Goal: Check status: Check status

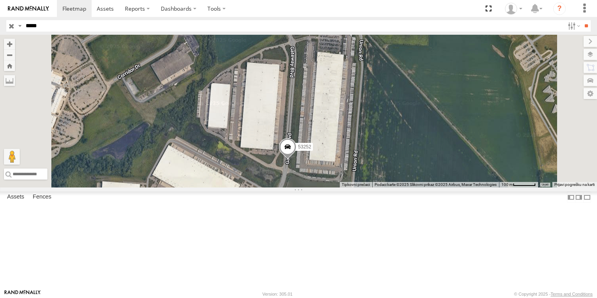
drag, startPoint x: 427, startPoint y: 98, endPoint x: 425, endPoint y: 152, distance: 53.8
click at [425, 152] on div "53252" at bounding box center [298, 111] width 597 height 153
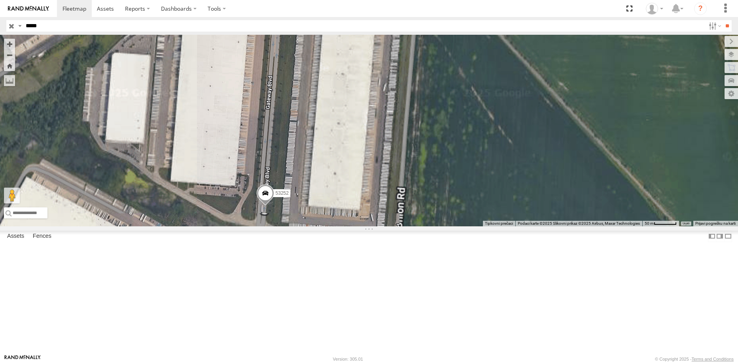
drag, startPoint x: 524, startPoint y: 203, endPoint x: 511, endPoint y: 221, distance: 22.7
click at [511, 221] on div "53252" at bounding box center [369, 131] width 738 height 192
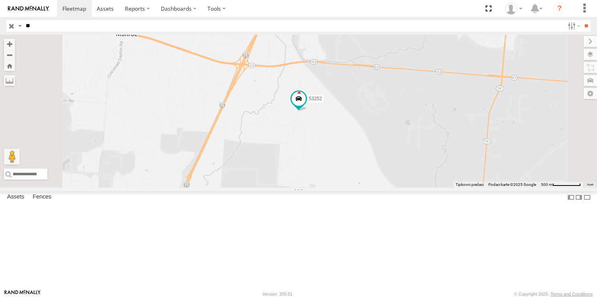
type input "*"
click at [12, 25] on input "button" at bounding box center [11, 25] width 10 height 11
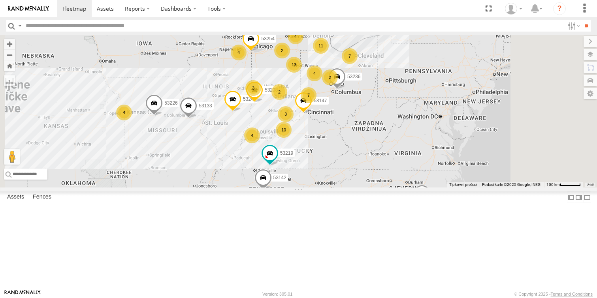
click at [74, 25] on input "text" at bounding box center [294, 25] width 542 height 11
type input "*****"
click at [582, 20] on input "**" at bounding box center [586, 25] width 9 height 11
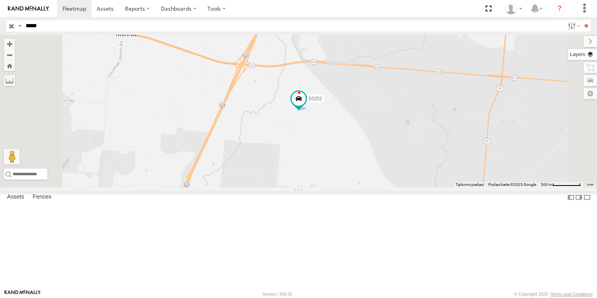
click at [595, 53] on label at bounding box center [583, 54] width 29 height 11
click at [0, 0] on span "Basemaps" at bounding box center [0, 0] width 0 height 0
click at [0, 0] on span "Satellite + Roadmap" at bounding box center [0, 0] width 0 height 0
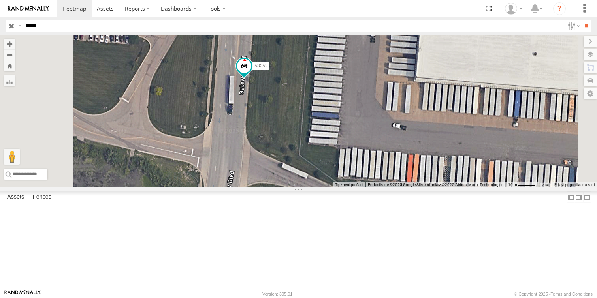
click at [0, 0] on span at bounding box center [0, 0] width 0 height 0
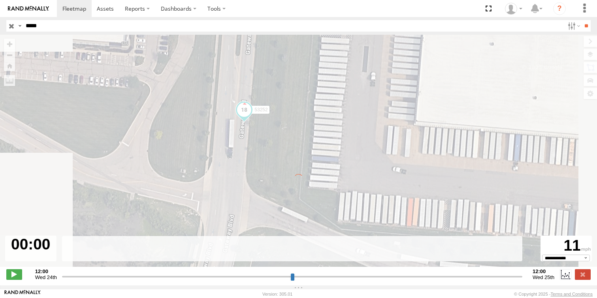
type input "**********"
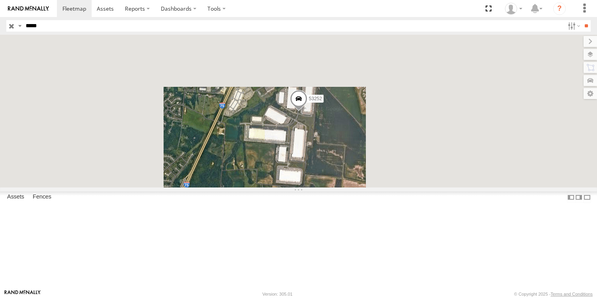
click at [12, 25] on input "button" at bounding box center [11, 25] width 10 height 11
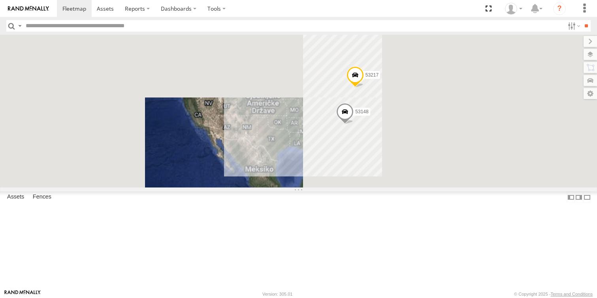
click at [56, 24] on input "text" at bounding box center [294, 25] width 542 height 11
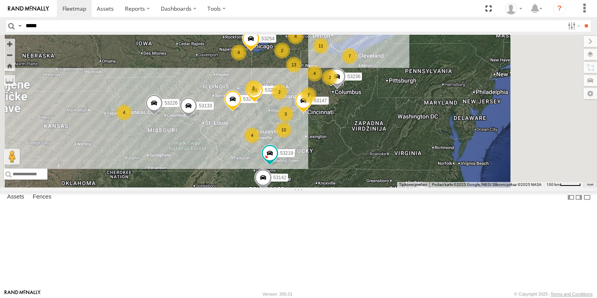
type input "*****"
click at [582, 20] on input "**" at bounding box center [586, 25] width 9 height 11
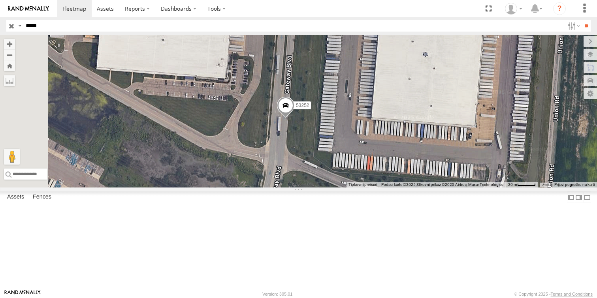
drag, startPoint x: 268, startPoint y: 155, endPoint x: 352, endPoint y: 164, distance: 84.7
click at [352, 164] on div "53252" at bounding box center [298, 111] width 597 height 153
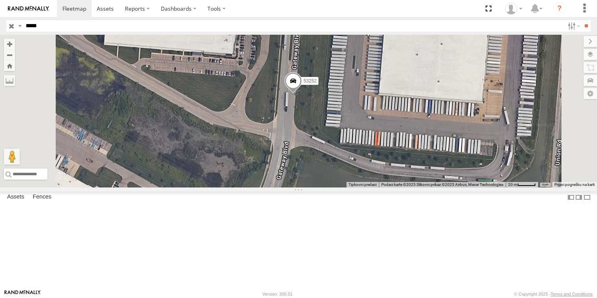
click at [12, 27] on input "button" at bounding box center [11, 25] width 10 height 11
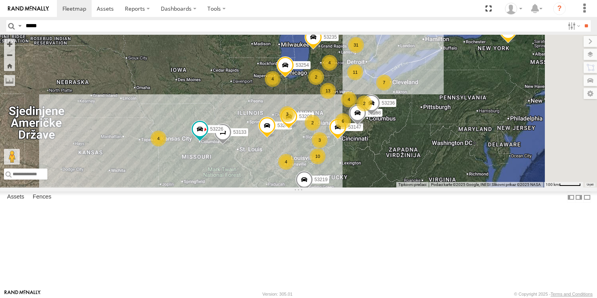
drag, startPoint x: 567, startPoint y: 178, endPoint x: 443, endPoint y: 147, distance: 127.8
click at [357, 108] on div "4" at bounding box center [349, 100] width 16 height 16
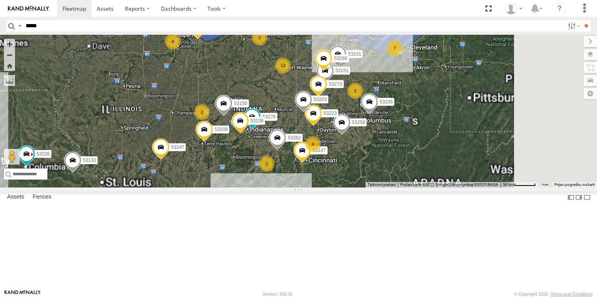
click at [89, 27] on input "*****" at bounding box center [294, 25] width 542 height 11
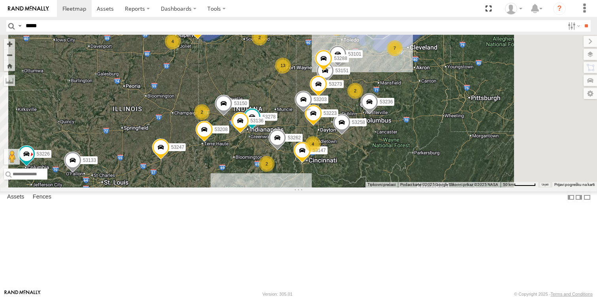
type input "*****"
click at [582, 20] on input "**" at bounding box center [586, 25] width 9 height 11
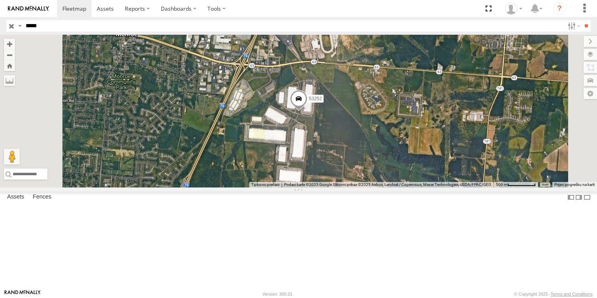
click at [8, 25] on input "button" at bounding box center [11, 25] width 10 height 11
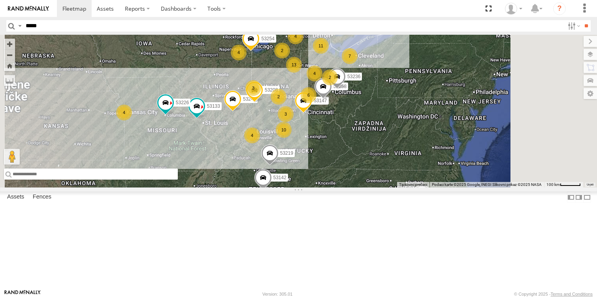
click at [178, 180] on input "text" at bounding box center [91, 174] width 174 height 11
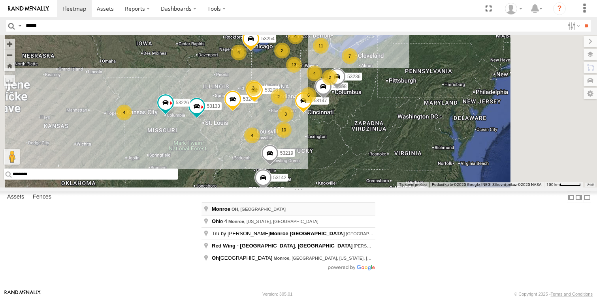
type input "**********"
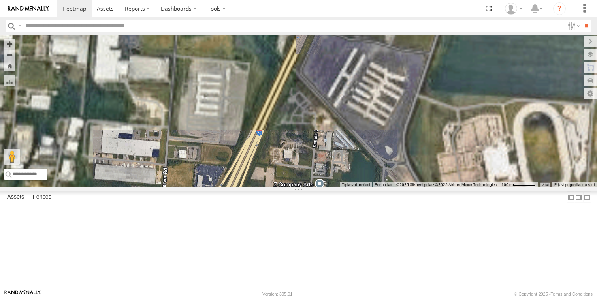
drag, startPoint x: 460, startPoint y: 208, endPoint x: 396, endPoint y: 69, distance: 152.8
click at [400, 70] on div "53148 53217 53147 53247 53258 53133 53219 53226 53208 53142 53254 53235 53236 5…" at bounding box center [298, 111] width 597 height 153
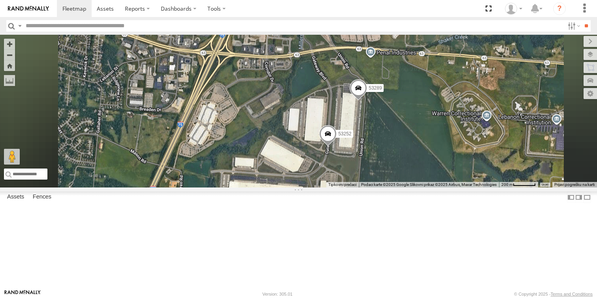
drag, startPoint x: 503, startPoint y: 248, endPoint x: 497, endPoint y: 171, distance: 77.4
click at [497, 171] on div "53148 53217 53147 53247 53258 53133 53219 53226 53208 53142 53254 53235 53236 5…" at bounding box center [298, 111] width 597 height 153
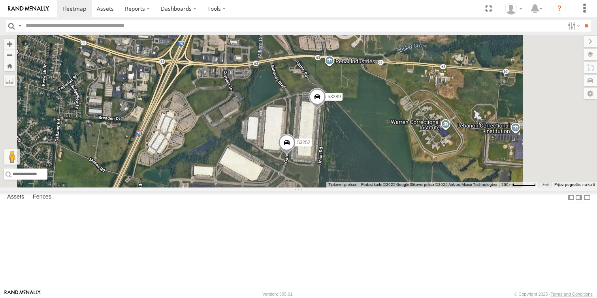
drag, startPoint x: 423, startPoint y: 219, endPoint x: 405, endPoint y: 128, distance: 92.4
click at [405, 128] on div "53148 53217 53147 53247 53258 53133 53219 53226 53208 53142 53261 53254 53235 5…" at bounding box center [298, 111] width 597 height 153
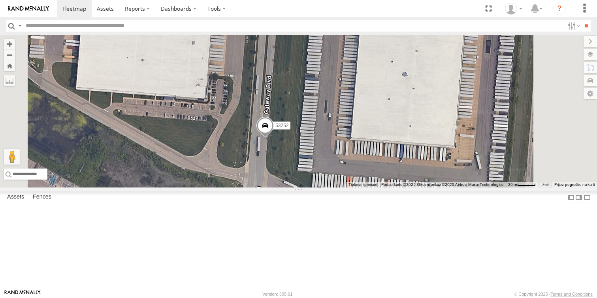
click at [274, 138] on span at bounding box center [265, 127] width 17 height 21
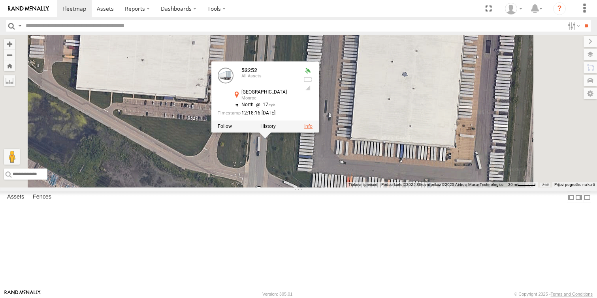
click at [313, 129] on link at bounding box center [308, 127] width 8 height 6
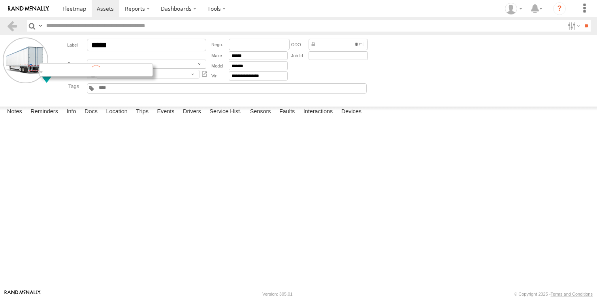
click at [46, 71] on div at bounding box center [96, 69] width 114 height 13
click at [17, 6] on img at bounding box center [28, 9] width 41 height 6
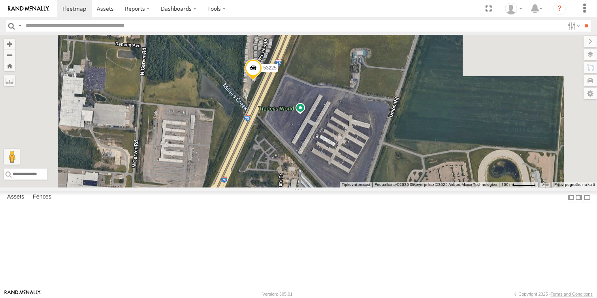
drag, startPoint x: 336, startPoint y: 97, endPoint x: 386, endPoint y: 200, distance: 114.8
click at [386, 188] on div "53148 53217 53147 53247 53258 53133 53219 53226 53208 53142 53261 53254 53235 5…" at bounding box center [298, 111] width 597 height 153
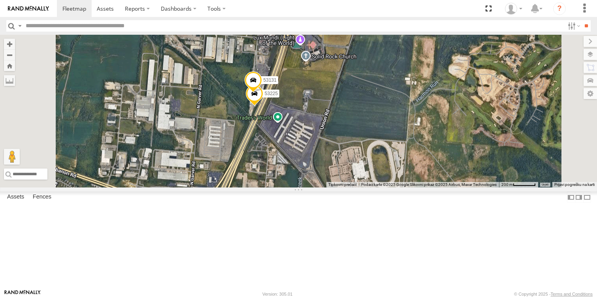
drag, startPoint x: 370, startPoint y: 186, endPoint x: 351, endPoint y: 112, distance: 76.4
click at [351, 112] on div "53148 53217 53147 53247 53258 53133 53219 53226 53208 53142 53261 53254 53235 5…" at bounding box center [298, 111] width 597 height 153
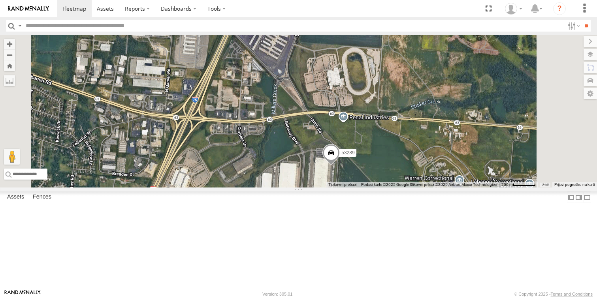
drag, startPoint x: 391, startPoint y: 204, endPoint x: 382, endPoint y: 128, distance: 76.4
click at [382, 128] on div "53148 53217 53147 53247 53258 53133 53219 53226 53208 53142 53261 53254 53235 5…" at bounding box center [298, 111] width 597 height 153
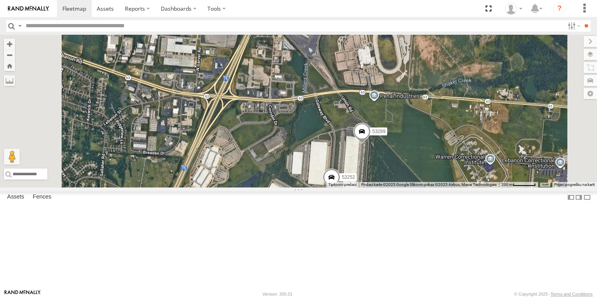
drag, startPoint x: 304, startPoint y: 72, endPoint x: 354, endPoint y: 154, distance: 96.5
click at [354, 154] on div "53148 53217 53147 53247 53258 53133 53219 53226 53208 53142 53261 53254 53235 5…" at bounding box center [298, 111] width 597 height 153
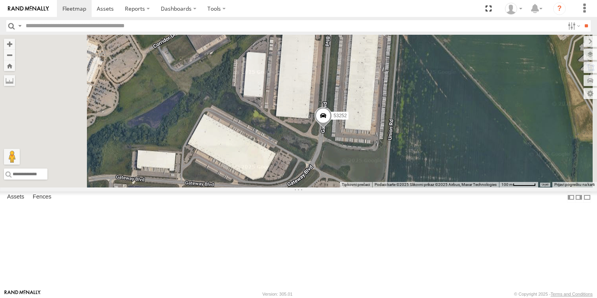
drag, startPoint x: 455, startPoint y: 214, endPoint x: 438, endPoint y: 166, distance: 50.5
click at [438, 167] on div "53148 53217 53147 53247 53258 53133 53219 53226 53208 53142 53261 53254 53235 5…" at bounding box center [298, 111] width 597 height 153
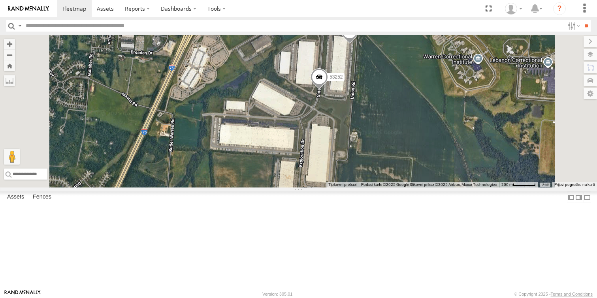
drag, startPoint x: 446, startPoint y: 165, endPoint x: 427, endPoint y: 137, distance: 33.4
click at [427, 137] on div "53148 53217 53147 53247 53258 53133 53219 53226 53208 53142 53261 53254 53235 5…" at bounding box center [298, 111] width 597 height 153
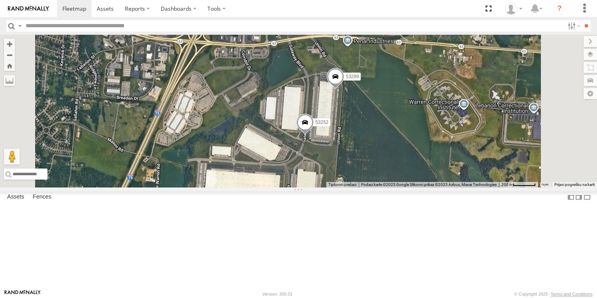
drag, startPoint x: 413, startPoint y: 93, endPoint x: 414, endPoint y: 158, distance: 65.2
click at [414, 158] on div "53148 53217 53147 53247 53258 53133 53219 53226 53208 53142 53261 53254 53235 5…" at bounding box center [298, 111] width 597 height 153
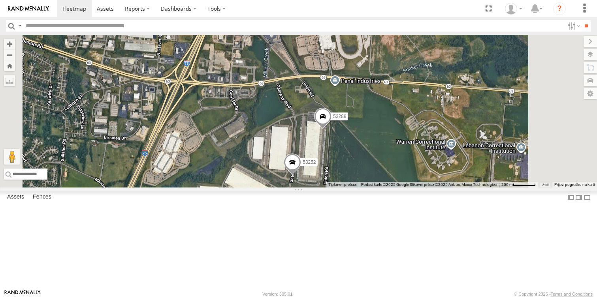
drag, startPoint x: 476, startPoint y: 87, endPoint x: 463, endPoint y: 123, distance: 37.8
click at [463, 123] on div "53148 53217 53147 53247 53258 53133 53219 53226 53208 53142 53261 53254 53235 5…" at bounding box center [298, 111] width 597 height 153
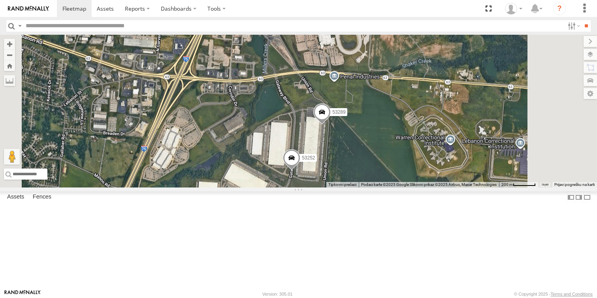
drag, startPoint x: 466, startPoint y: 89, endPoint x: 450, endPoint y: 151, distance: 63.5
click at [450, 151] on div "53148 53217 53147 53247 53258 53133 53219 53226 53208 53142 53261 53254 53235 5…" at bounding box center [298, 111] width 597 height 153
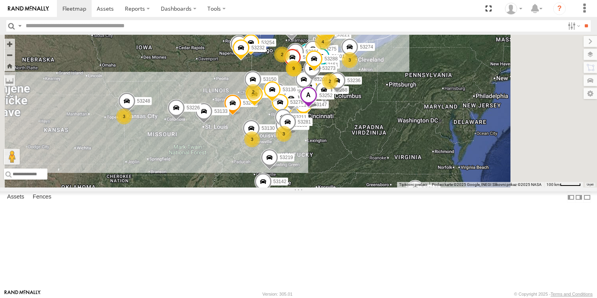
click at [77, 23] on input "text" at bounding box center [294, 25] width 542 height 11
type input "*****"
click at [582, 20] on input "**" at bounding box center [586, 25] width 9 height 11
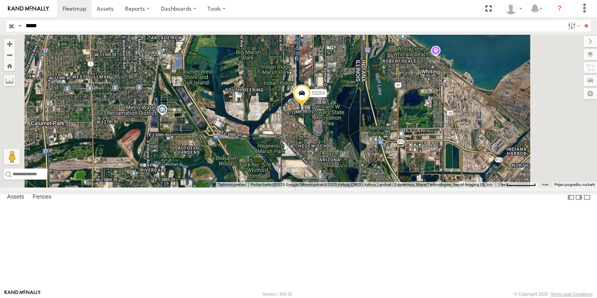
click at [12, 26] on input "button" at bounding box center [11, 25] width 10 height 11
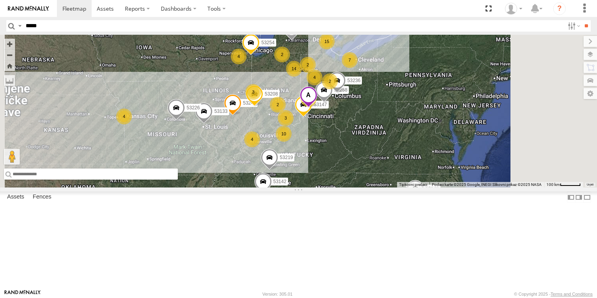
click at [178, 180] on input "text" at bounding box center [91, 174] width 174 height 11
paste input "**********"
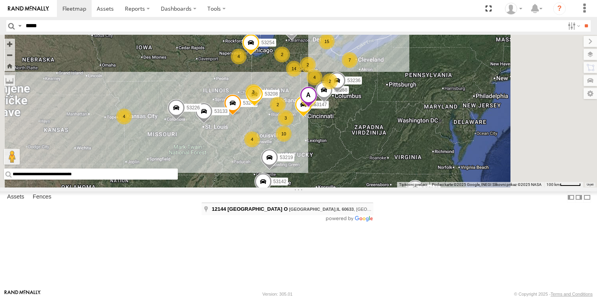
type input "**********"
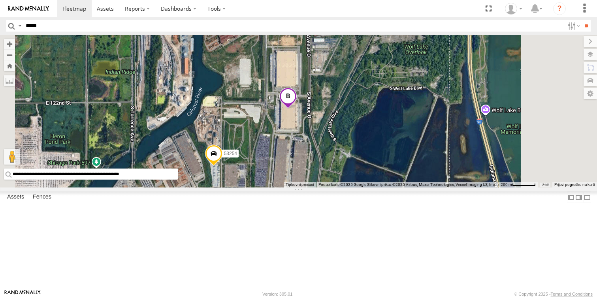
drag, startPoint x: 308, startPoint y: 223, endPoint x: 322, endPoint y: 200, distance: 26.4
click at [222, 166] on span at bounding box center [213, 155] width 17 height 21
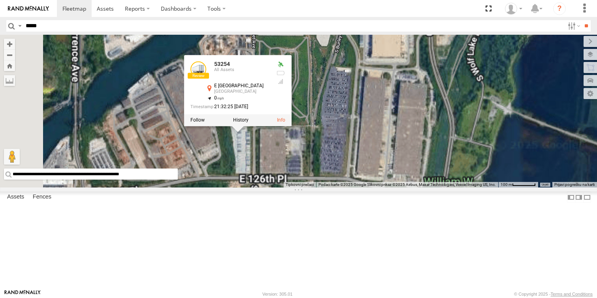
drag, startPoint x: 332, startPoint y: 217, endPoint x: 342, endPoint y: 204, distance: 16.3
click at [342, 188] on div "53254 53147 53247 53258 53103 53133 53148 53219 53217 53226 53208 53142 53235 5…" at bounding box center [298, 111] width 597 height 153
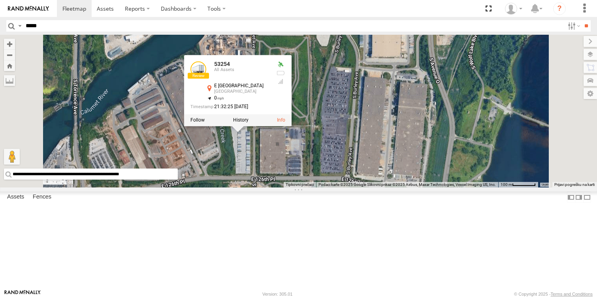
click at [424, 153] on div "53254 53147 53247 53258 53103 53133 53148 53219 53217 53226 53208 53142 53235 5…" at bounding box center [298, 111] width 597 height 153
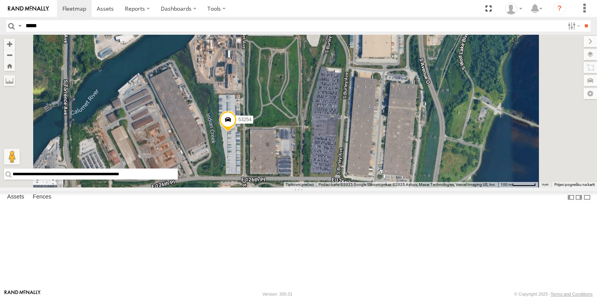
drag, startPoint x: 412, startPoint y: 175, endPoint x: 400, endPoint y: 174, distance: 12.7
click at [400, 174] on div "53254 53147 53247 53258 53103 53133 53148 53219 53217 53226 53208 53142 53235 5…" at bounding box center [298, 111] width 597 height 153
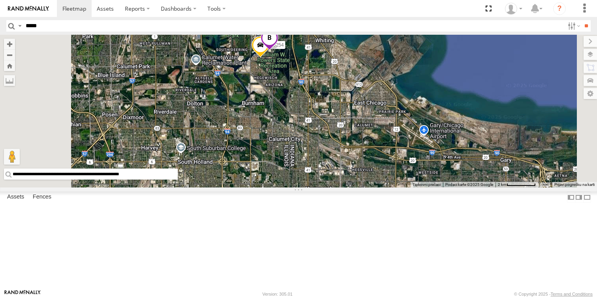
drag, startPoint x: 359, startPoint y: 86, endPoint x: 410, endPoint y: 159, distance: 89.6
click at [410, 159] on div "53254 53147 53247 53258 53103 53133 53148 53219 53217 53226 53208 53142 53235 5…" at bounding box center [298, 111] width 597 height 153
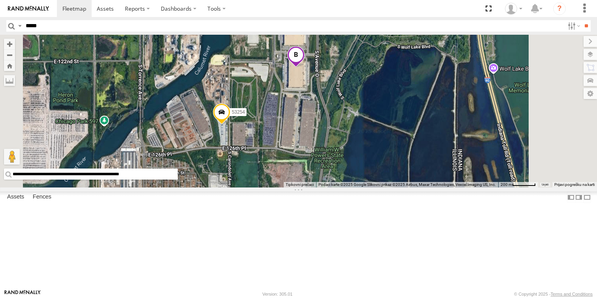
drag, startPoint x: 323, startPoint y: 196, endPoint x: 350, endPoint y: 176, distance: 33.8
click at [350, 176] on div "53254 53147 53247 53258 53103 53133 53148 53219 53217 53226 53208 53142 53235 5…" at bounding box center [298, 111] width 597 height 153
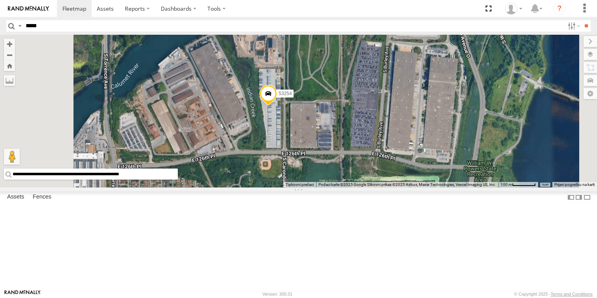
click at [392, 172] on div "53254 53147 53247 53258 53103 53133 53148 53219 53217 53226 53208 53142 53235 5…" at bounding box center [298, 111] width 597 height 153
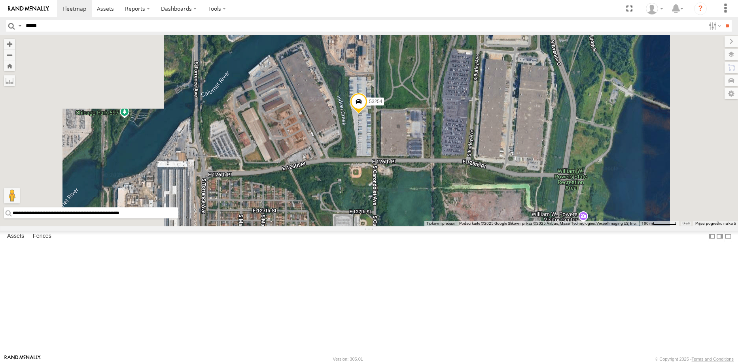
drag, startPoint x: 504, startPoint y: 175, endPoint x: 518, endPoint y: 141, distance: 36.3
click at [518, 141] on div "53254 53147 53247 53258 53103 53133 53148 53219 53217 53226 53208 53142 53235 5…" at bounding box center [369, 131] width 738 height 192
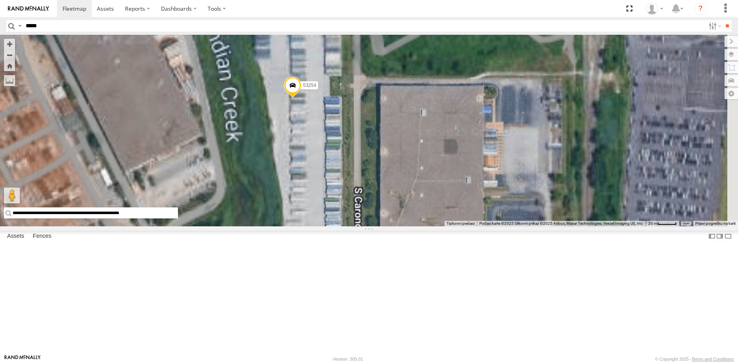
drag, startPoint x: 484, startPoint y: 144, endPoint x: 490, endPoint y: 183, distance: 39.9
click at [490, 183] on div "53254 53147 53247 53258 53103 53133 53148 53219 53217 53226 53208 53142 53235 5…" at bounding box center [369, 131] width 738 height 192
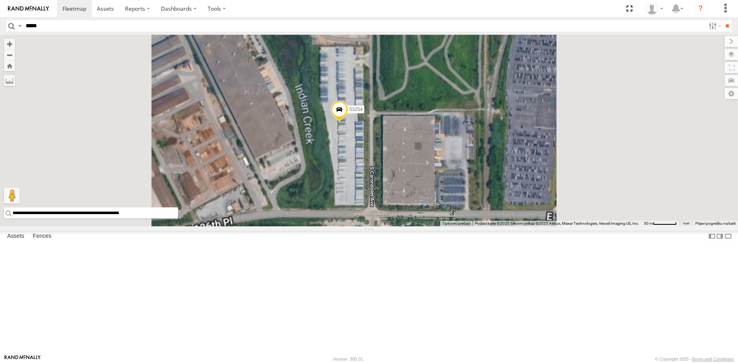
drag, startPoint x: 483, startPoint y: 169, endPoint x: 480, endPoint y: 181, distance: 12.2
click at [480, 181] on div "53254 53147 53247 53258 53103 53133 53148 53219 53217 53226 53208 53142 53235 5…" at bounding box center [369, 131] width 738 height 192
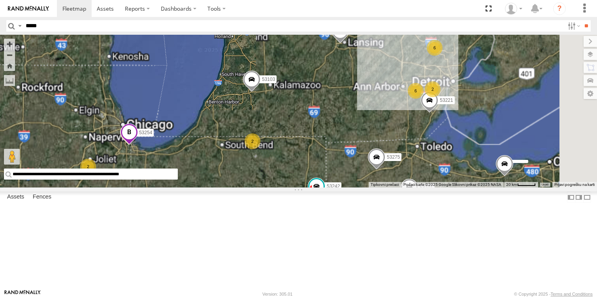
drag, startPoint x: 506, startPoint y: 91, endPoint x: 506, endPoint y: 123, distance: 32.0
click at [506, 123] on div "53147 53247 53275 53103 53133 53148 53219 53217 53226 53208 53142 53254 53235 5…" at bounding box center [298, 111] width 597 height 153
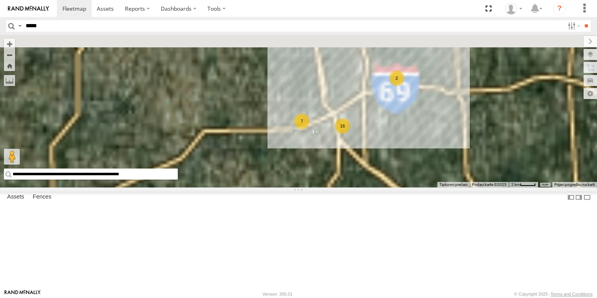
drag, startPoint x: 558, startPoint y: 96, endPoint x: 473, endPoint y: 168, distance: 111.1
click at [473, 168] on div "53147 53247 53275 53103 53133 53148 53219 53217 53226 53208 53142 53254 53235 5…" at bounding box center [298, 111] width 597 height 153
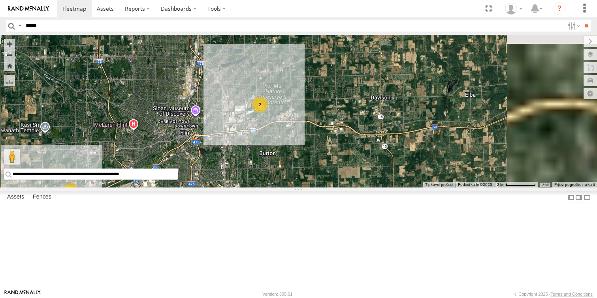
drag, startPoint x: 381, startPoint y: 227, endPoint x: 311, endPoint y: 213, distance: 71.3
click at [311, 188] on div "53147 53247 53275 53103 53133 53148 53219 53217 53226 53208 53142 53254 53235 5…" at bounding box center [298, 111] width 597 height 153
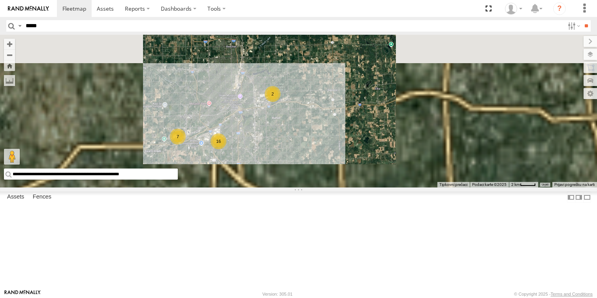
drag, startPoint x: 273, startPoint y: 196, endPoint x: 305, endPoint y: 191, distance: 32.5
click at [305, 188] on div "53147 53247 53275 53103 53133 53148 53219 53217 53226 53208 53142 53254 53235 5…" at bounding box center [298, 111] width 597 height 153
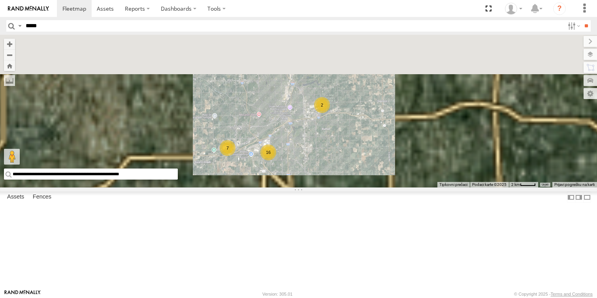
drag, startPoint x: 490, startPoint y: 138, endPoint x: 467, endPoint y: 172, distance: 41.1
click at [467, 172] on div "53147 53247 53275 53103 53133 53148 53219 53217 53226 53208 53142 53254 53235 5…" at bounding box center [298, 111] width 597 height 153
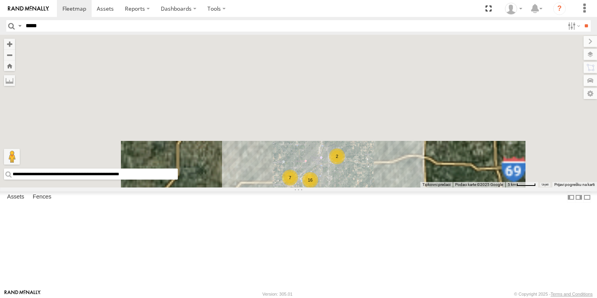
drag, startPoint x: 474, startPoint y: 138, endPoint x: 472, endPoint y: 179, distance: 40.4
click at [472, 179] on div "53147 53247 53275 53103 53133 53148 53219 53217 53226 53208 53142 53254 53235 5…" at bounding box center [298, 111] width 597 height 153
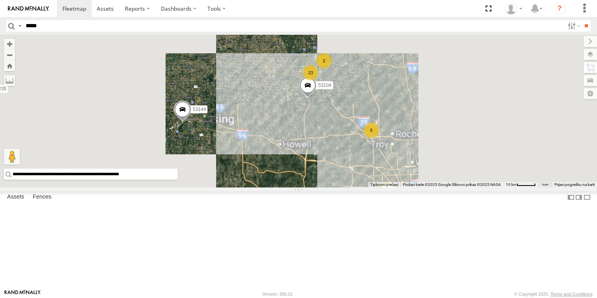
drag, startPoint x: 508, startPoint y: 244, endPoint x: 476, endPoint y: 162, distance: 88.2
click at [476, 163] on div "53147 53247 53275 53103 53133 53148 53219 53217 53226 53208 53142 53254 53235 5…" at bounding box center [298, 111] width 597 height 153
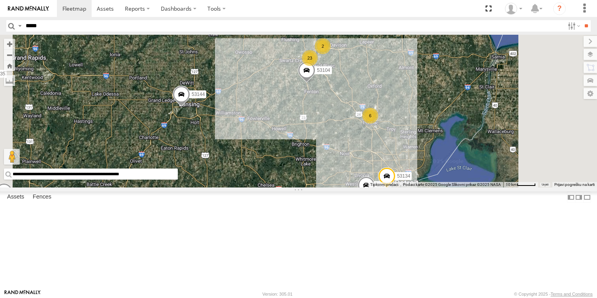
drag, startPoint x: 327, startPoint y: 180, endPoint x: 300, endPoint y: 193, distance: 29.7
click at [300, 188] on div "53147 53247 53275 53103 53133 53148 53219 53217 53226 53208 53142 53254 53235 5…" at bounding box center [298, 111] width 597 height 153
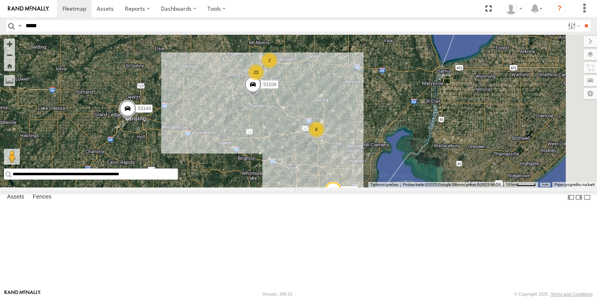
drag, startPoint x: 407, startPoint y: 237, endPoint x: 413, endPoint y: 213, distance: 24.5
click at [413, 188] on div "53147 53247 53275 53103 53133 53148 53219 53217 53226 53208 53142 53254 53235 5…" at bounding box center [298, 111] width 597 height 153
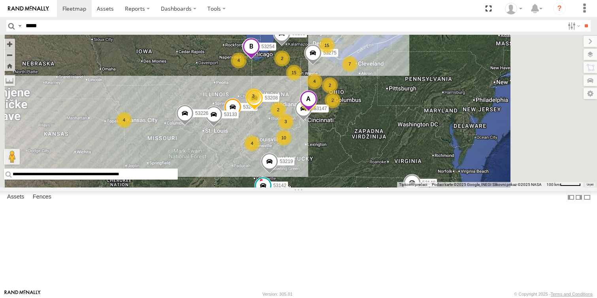
click at [317, 112] on span at bounding box center [308, 101] width 17 height 21
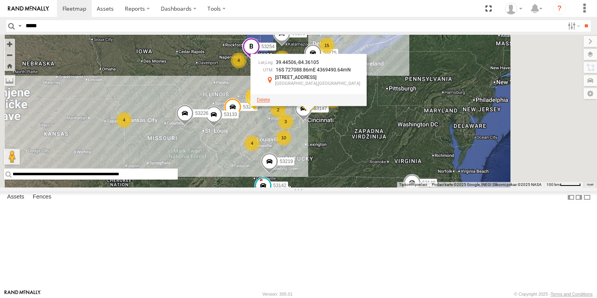
click at [270, 103] on span at bounding box center [263, 100] width 13 height 6
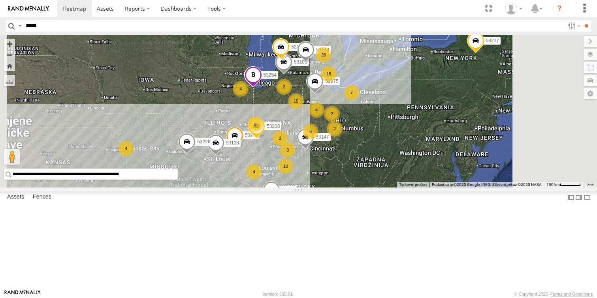
drag, startPoint x: 413, startPoint y: 112, endPoint x: 412, endPoint y: 144, distance: 31.7
click at [324, 94] on span at bounding box center [314, 82] width 17 height 21
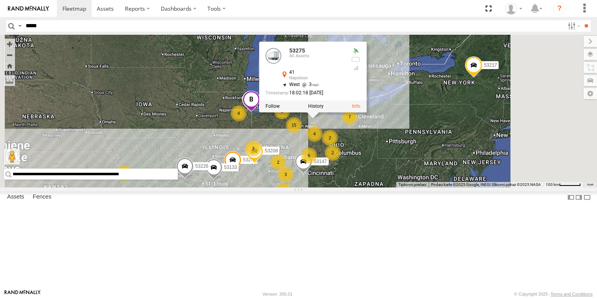
drag, startPoint x: 306, startPoint y: 119, endPoint x: 313, endPoint y: 128, distance: 11.1
click at [313, 128] on div "10 26 4 15 53147 3 15 6 7 53247 53275 2 4 4 2 53103 4 3 2 53133 53148 53219 532…" at bounding box center [298, 111] width 597 height 153
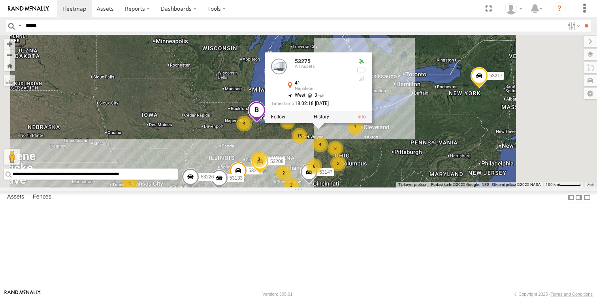
click at [265, 123] on span at bounding box center [256, 112] width 17 height 21
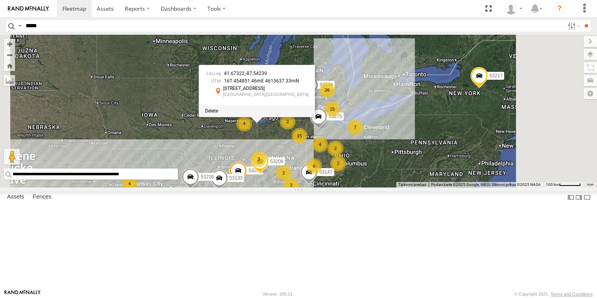
click at [315, 117] on div at bounding box center [257, 111] width 116 height 12
click at [218, 114] on span at bounding box center [211, 111] width 13 height 6
